Goal: Find specific page/section: Find specific page/section

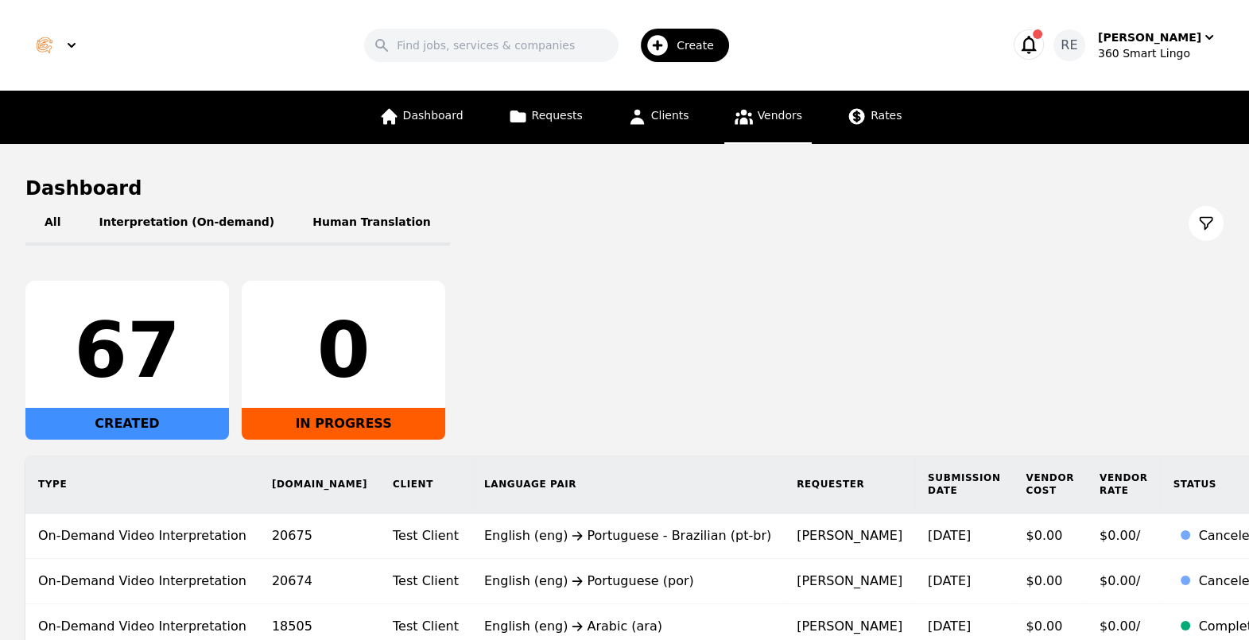
click at [735, 115] on icon at bounding box center [744, 117] width 18 height 15
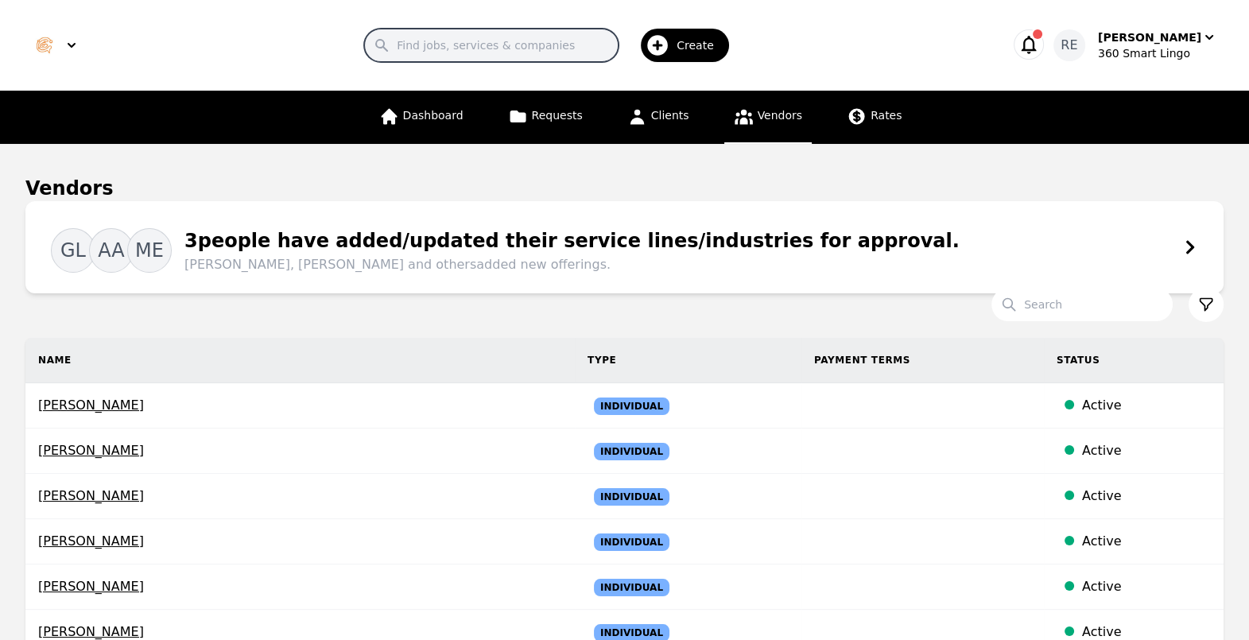
click at [457, 44] on input "Search" at bounding box center [491, 45] width 254 height 33
type input "ali"
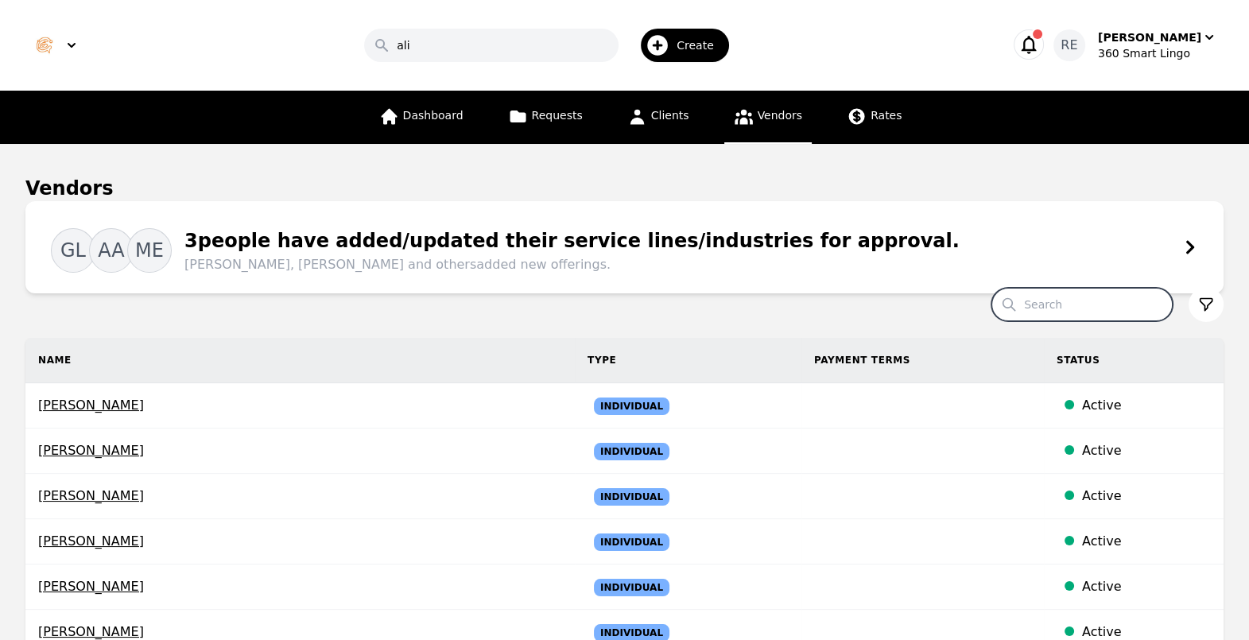
click at [1091, 293] on input "Search" at bounding box center [1082, 304] width 181 height 33
type input "ALI"
